Goal: Communication & Community: Answer question/provide support

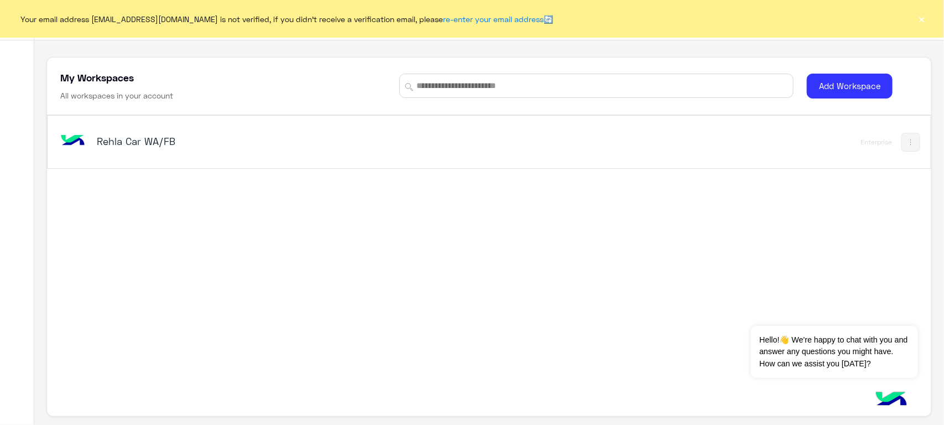
click at [169, 152] on div "Rehla Car WA/FB" at bounding box center [316, 142] width 517 height 32
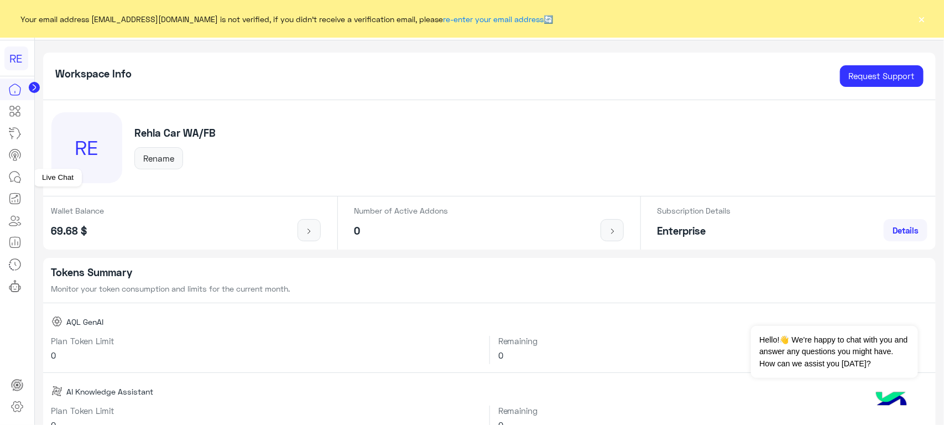
click at [15, 172] on icon at bounding box center [14, 176] width 13 height 13
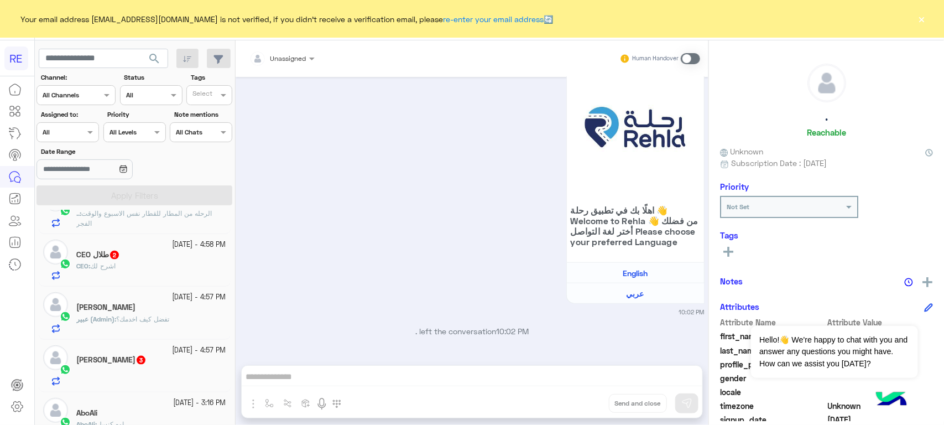
scroll to position [692, 0]
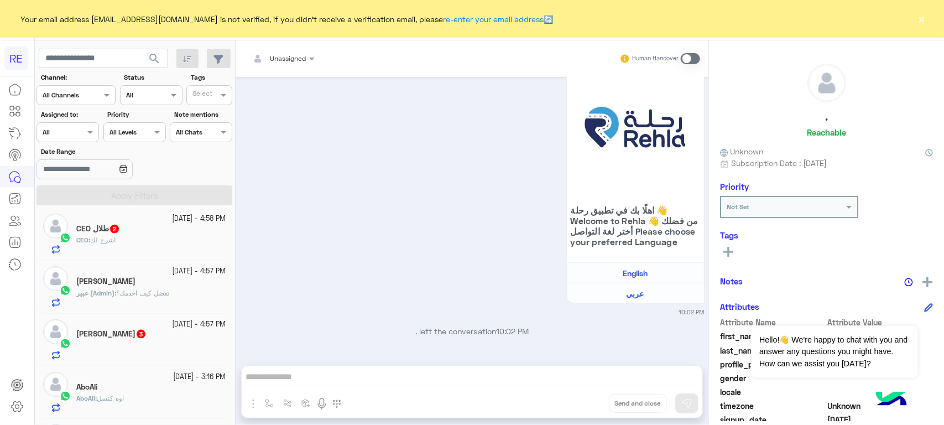
click at [158, 236] on div "CEO طلال 2" at bounding box center [151, 230] width 150 height 12
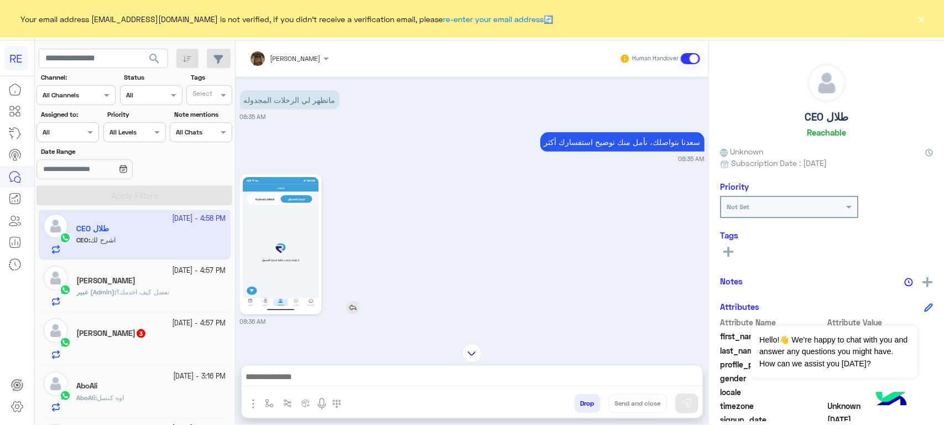
scroll to position [344, 0]
click at [286, 367] on div at bounding box center [472, 380] width 461 height 28
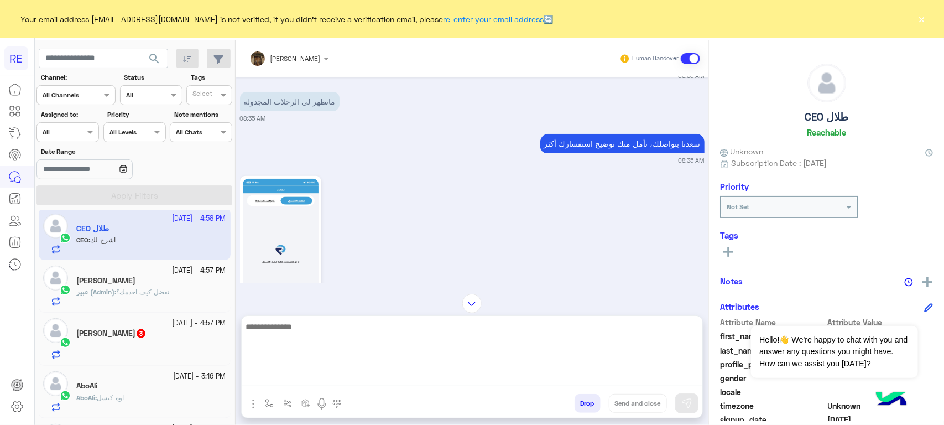
click at [288, 375] on textarea at bounding box center [472, 353] width 461 height 66
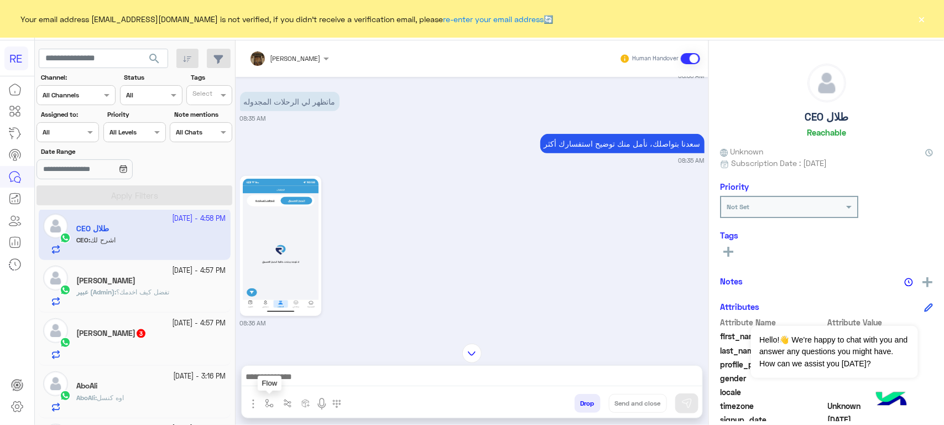
click at [273, 405] on img "button" at bounding box center [269, 403] width 9 height 9
click at [292, 372] on input "text" at bounding box center [289, 377] width 44 height 10
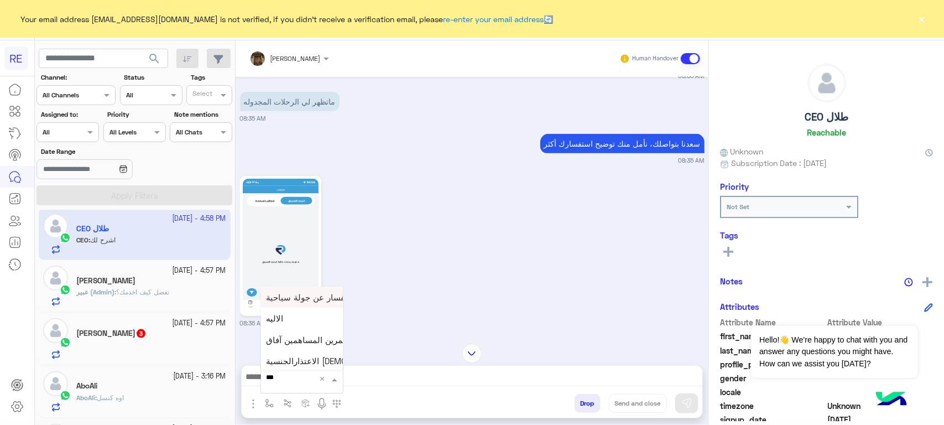
type input "****"
click at [285, 342] on div "الاليه" at bounding box center [302, 338] width 82 height 22
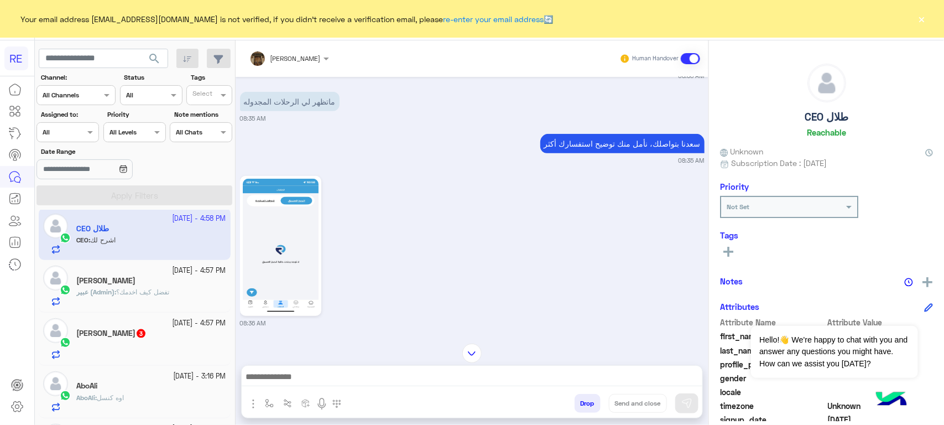
type textarea "**********"
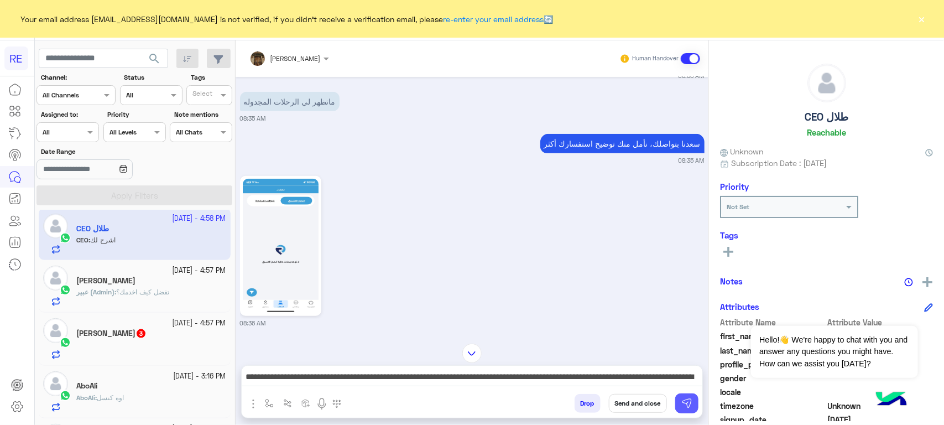
click at [680, 402] on button at bounding box center [686, 403] width 23 height 20
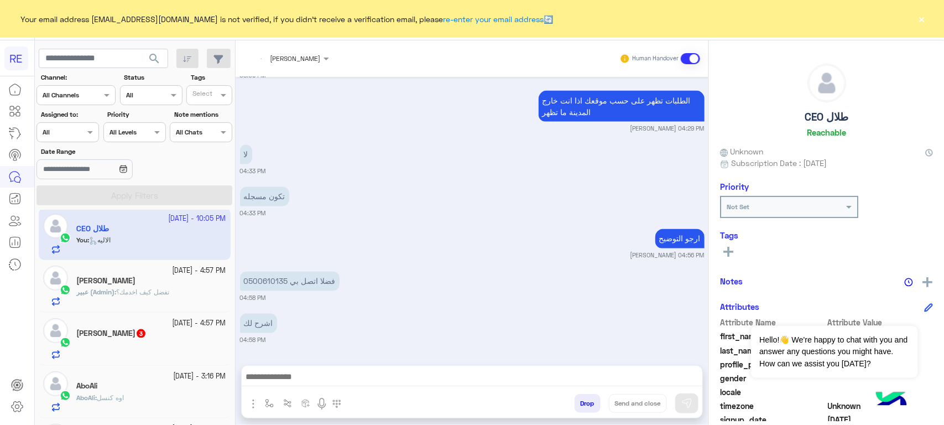
scroll to position [1340, 0]
